Goal: Transaction & Acquisition: Download file/media

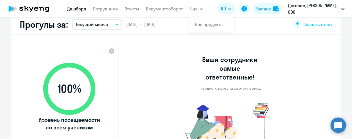
scroll to position [169, 0]
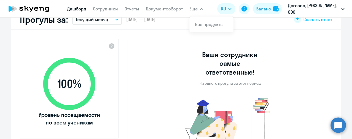
click at [109, 21] on button "Текущий месяц" at bounding box center [96, 19] width 49 height 10
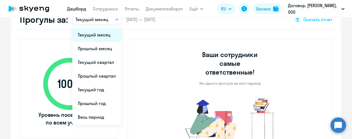
click at [107, 33] on li "Текущий месяц" at bounding box center [96, 35] width 49 height 14
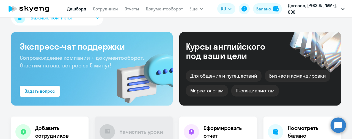
scroll to position [0, 0]
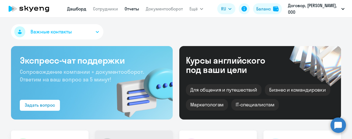
click at [130, 9] on link "Отчеты" at bounding box center [131, 8] width 15 height 5
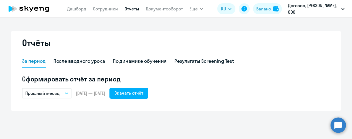
click at [71, 93] on button "Прошлый месяц" at bounding box center [46, 93] width 49 height 10
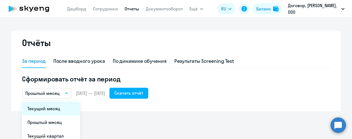
click at [72, 114] on li "Текущий месяц" at bounding box center [51, 109] width 58 height 14
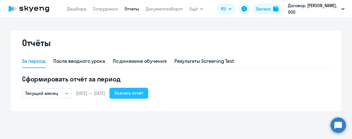
click at [143, 96] on div "Скачать отчёт" at bounding box center [128, 93] width 29 height 7
click at [83, 11] on link "Дашборд" at bounding box center [76, 8] width 19 height 5
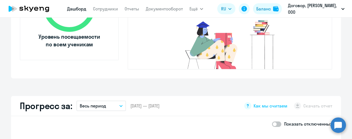
scroll to position [238, 0]
